Goal: Task Accomplishment & Management: Complete application form

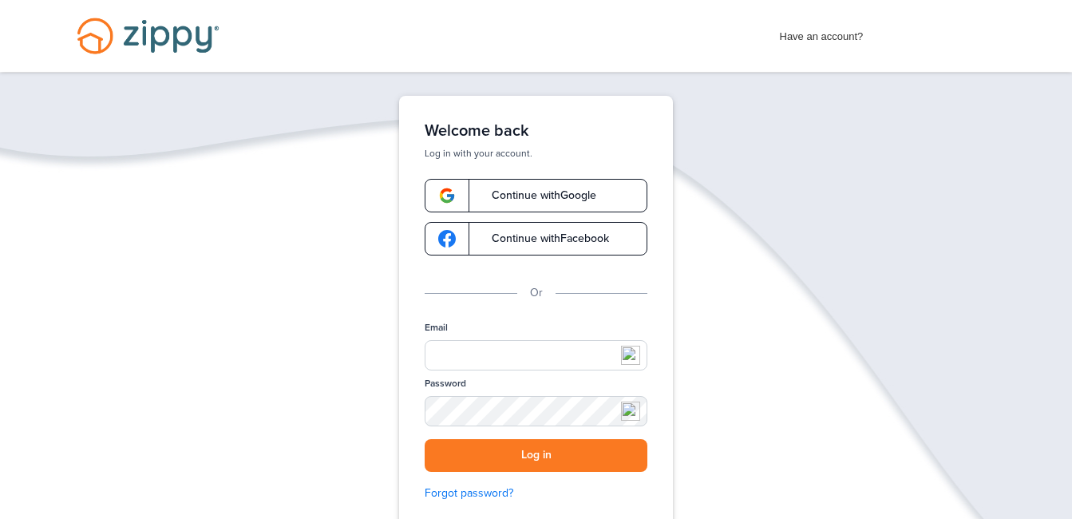
click at [512, 198] on span "Continue with Google" at bounding box center [536, 195] width 121 height 11
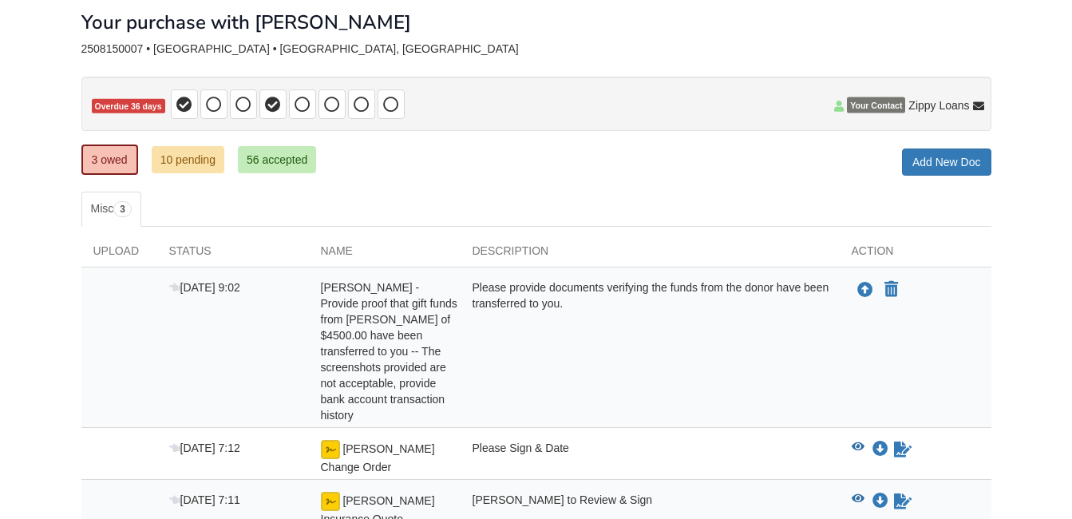
scroll to position [210, 0]
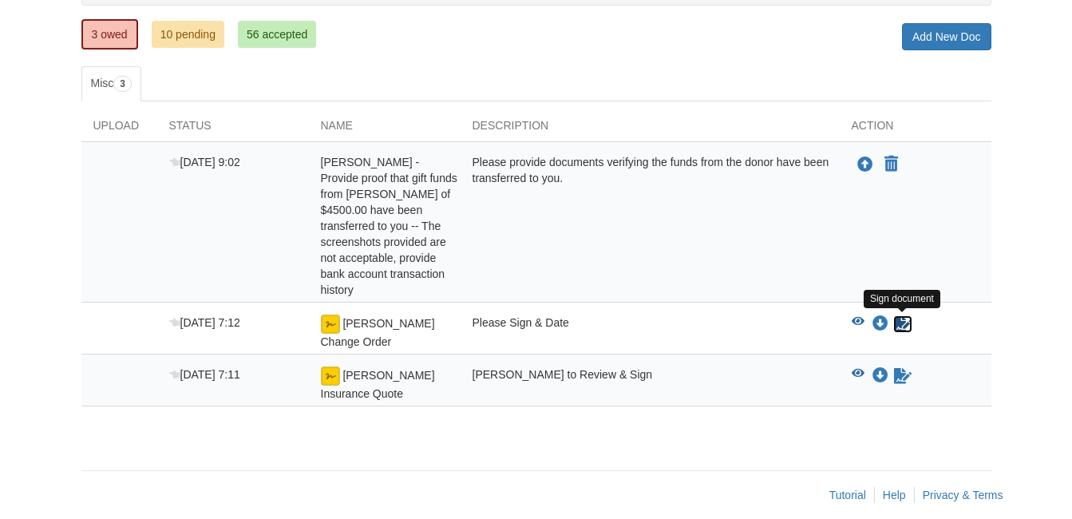
click at [904, 322] on icon "Sign Form" at bounding box center [903, 324] width 18 height 16
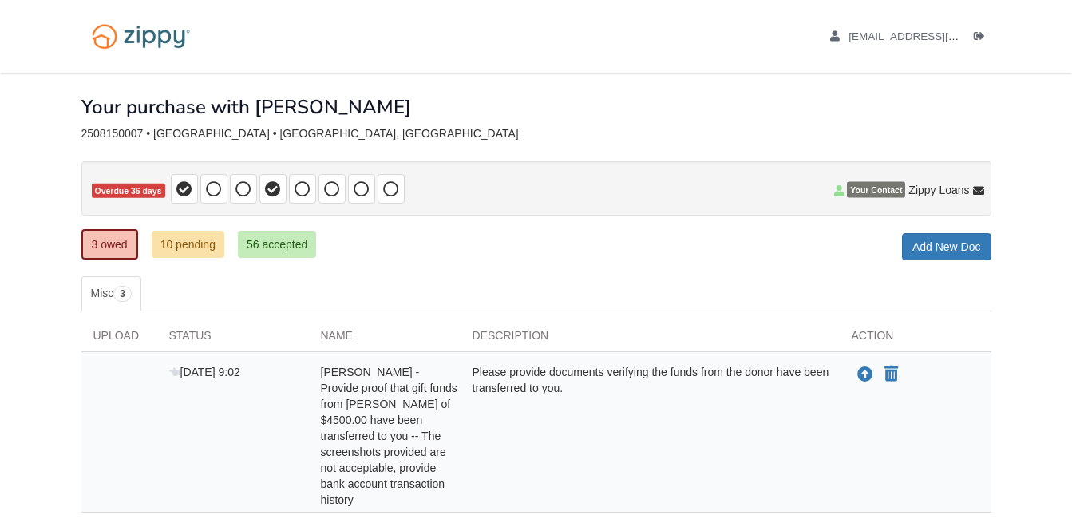
scroll to position [210, 0]
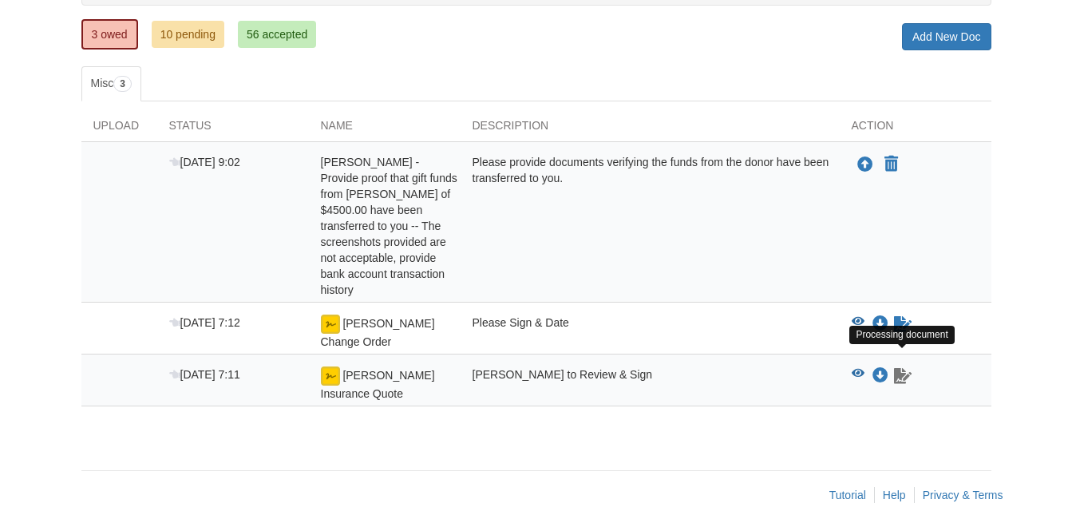
click at [902, 368] on icon "Waiting for your co-borrower to e-sign" at bounding box center [903, 376] width 18 height 16
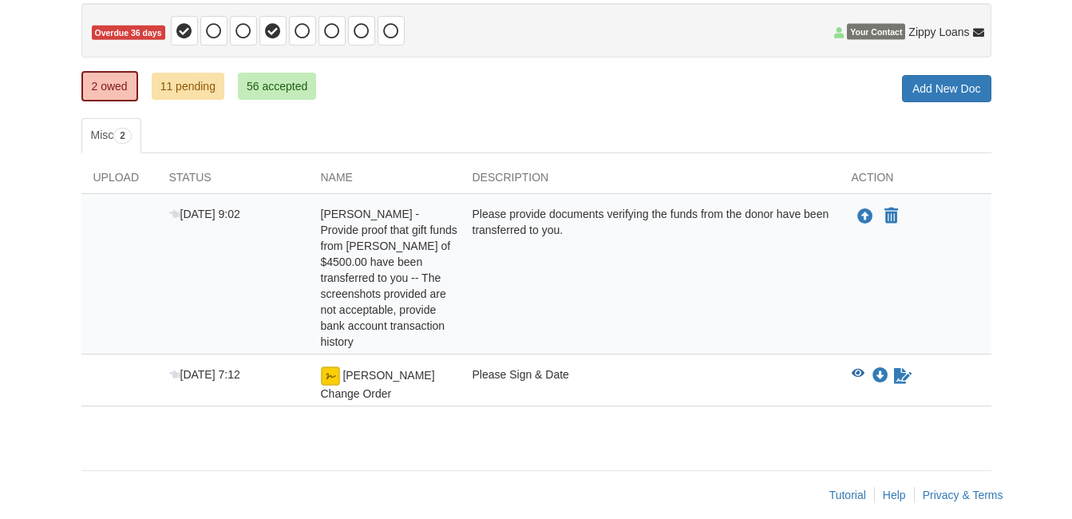
scroll to position [158, 0]
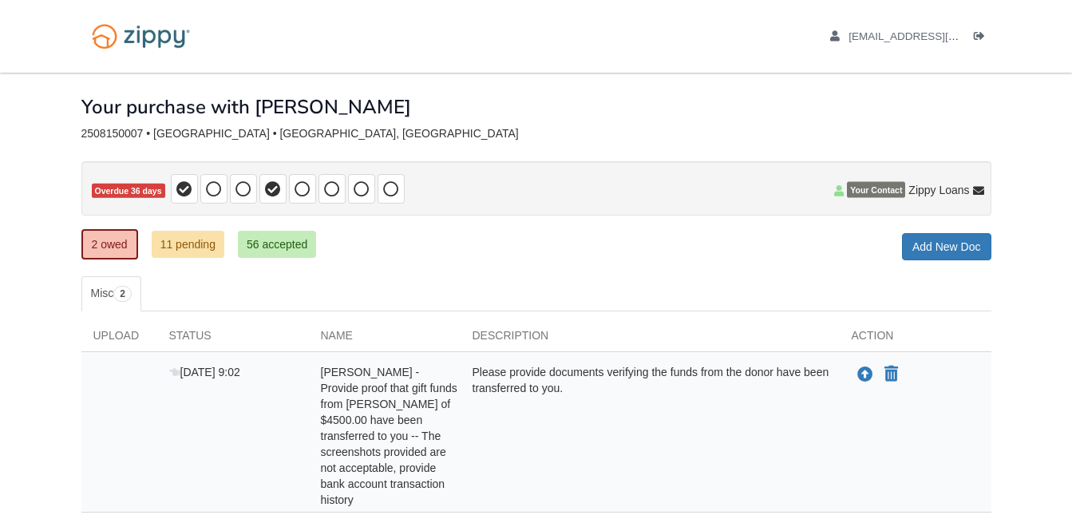
scroll to position [158, 0]
click at [977, 34] on icon "Log out" at bounding box center [979, 36] width 11 height 11
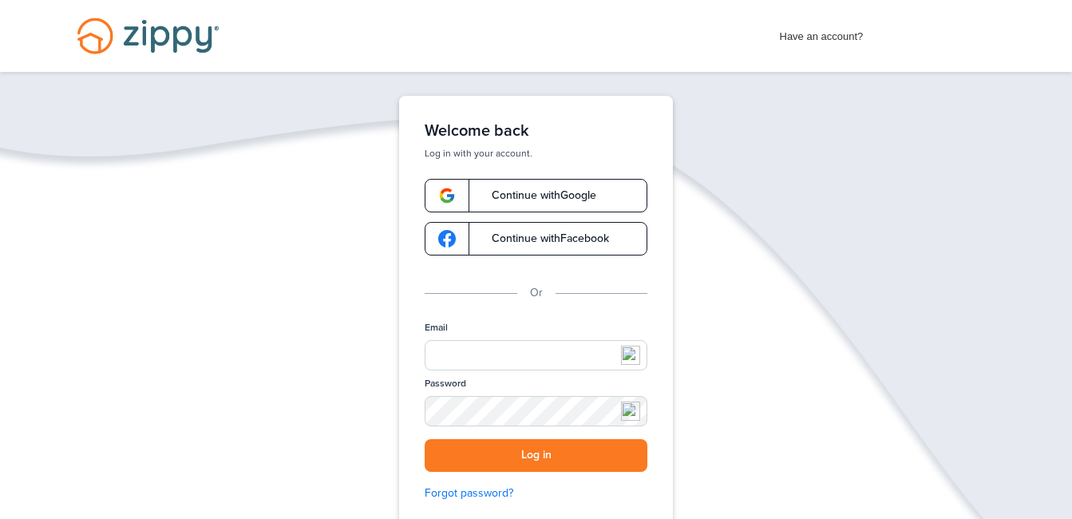
click at [547, 192] on span "Continue with Google" at bounding box center [536, 195] width 121 height 11
